Goal: Find specific page/section

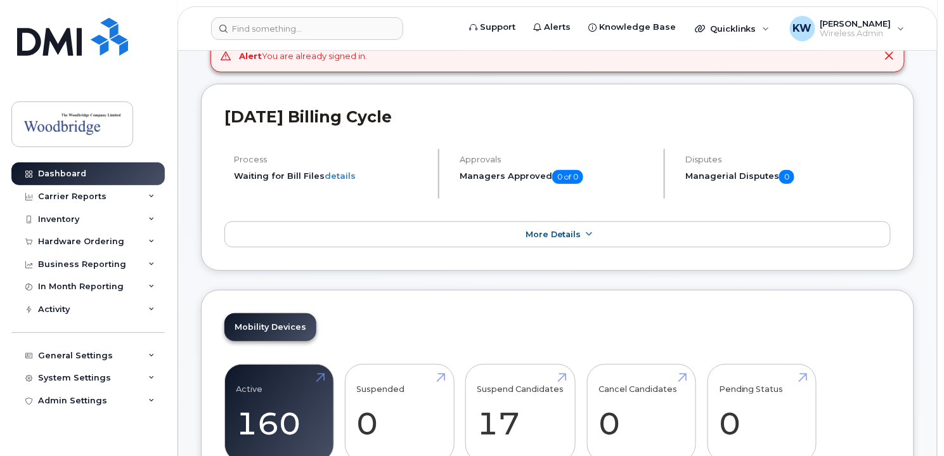
scroll to position [190, 0]
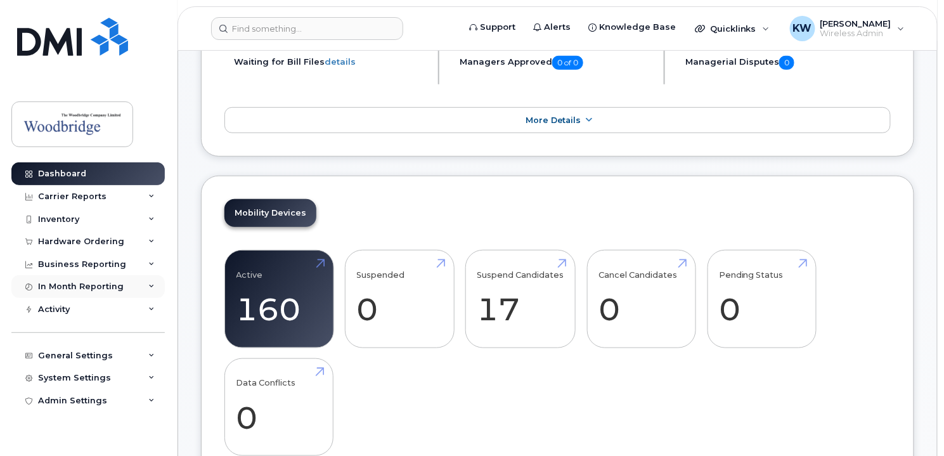
click at [152, 288] on icon at bounding box center [151, 286] width 6 height 6
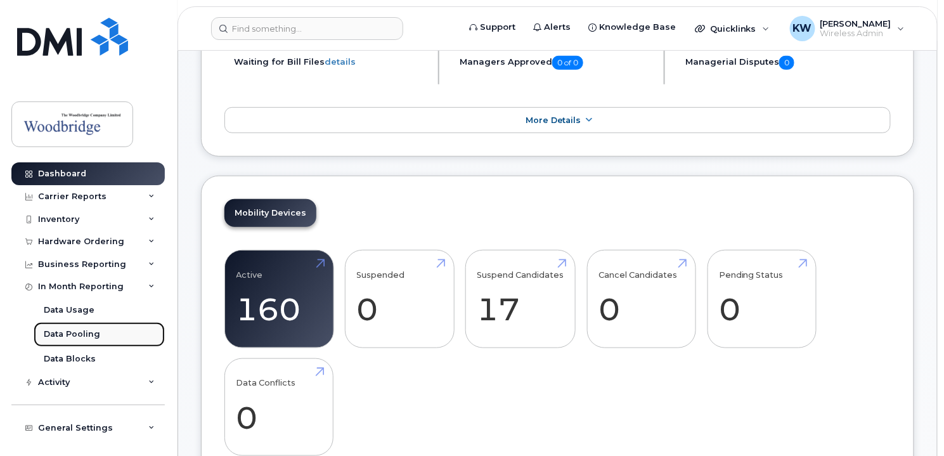
click at [94, 333] on div "Data Pooling" at bounding box center [72, 333] width 56 height 11
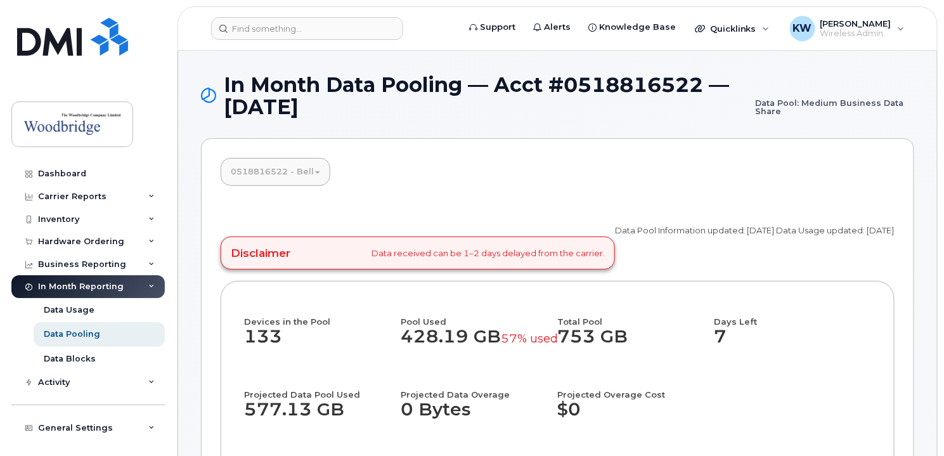
click at [318, 172] on span at bounding box center [317, 172] width 5 height 3
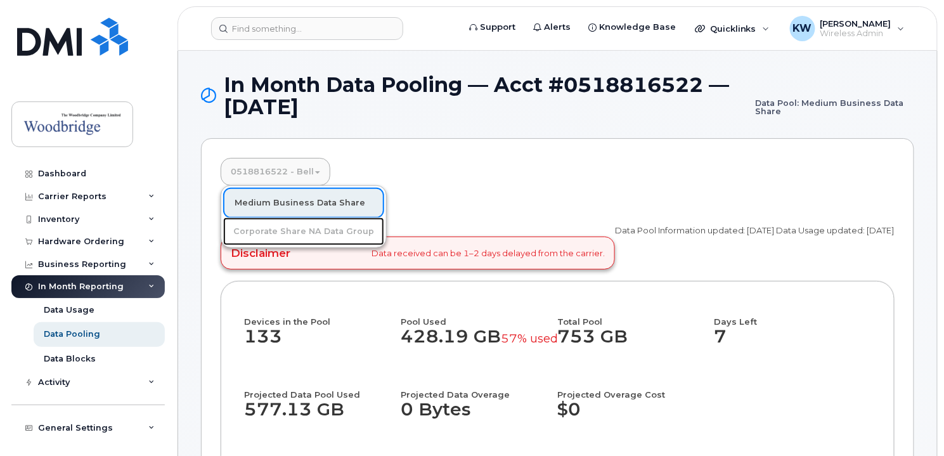
click at [287, 234] on link "Corporate Share NA Data Group" at bounding box center [303, 231] width 161 height 28
